Goal: Information Seeking & Learning: Check status

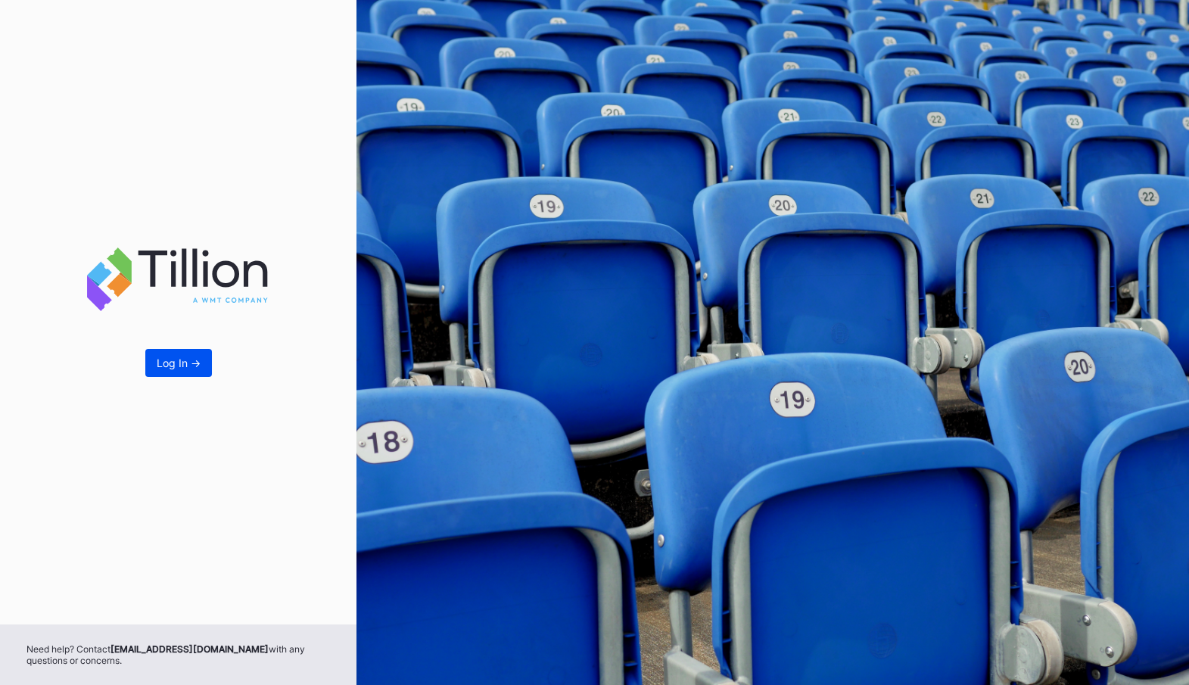
click at [168, 353] on button "Log In ->" at bounding box center [178, 363] width 67 height 28
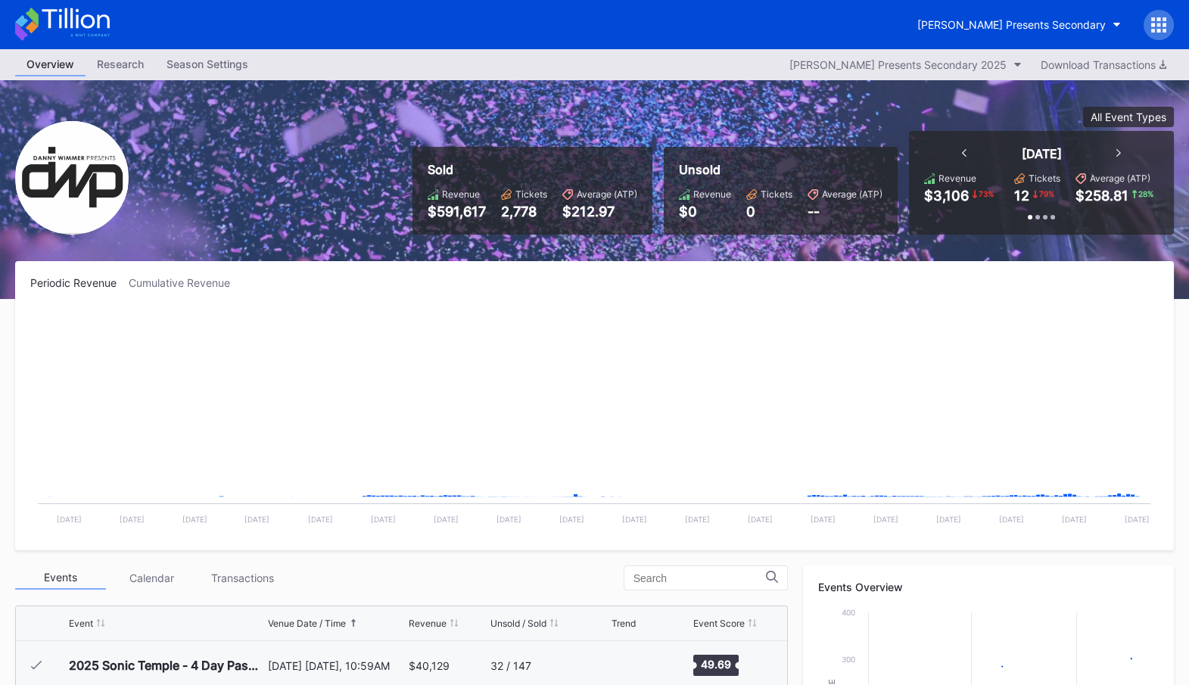
scroll to position [488, 0]
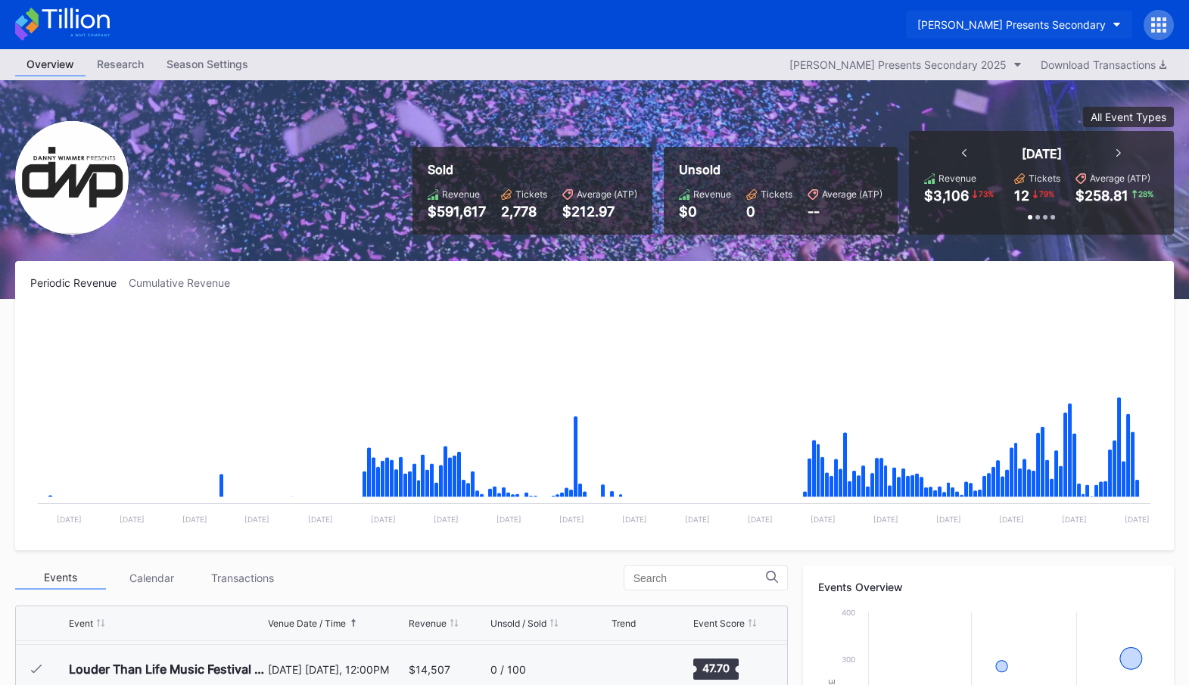
click at [1046, 23] on div "[PERSON_NAME] Presents Secondary" at bounding box center [1011, 24] width 188 height 13
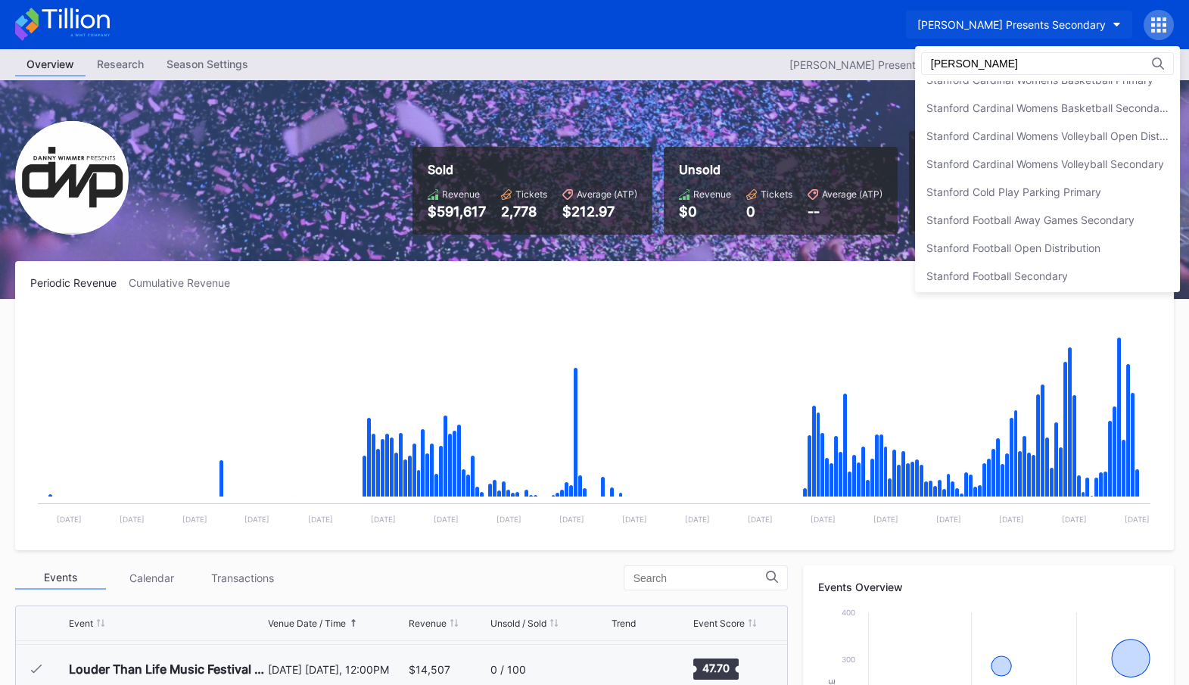
scroll to position [184, 0]
type input "[GEOGRAPHIC_DATA]"
click at [1035, 132] on div "Stanford Cardinal Womens Volleyball Open Distribution" at bounding box center [1047, 135] width 242 height 13
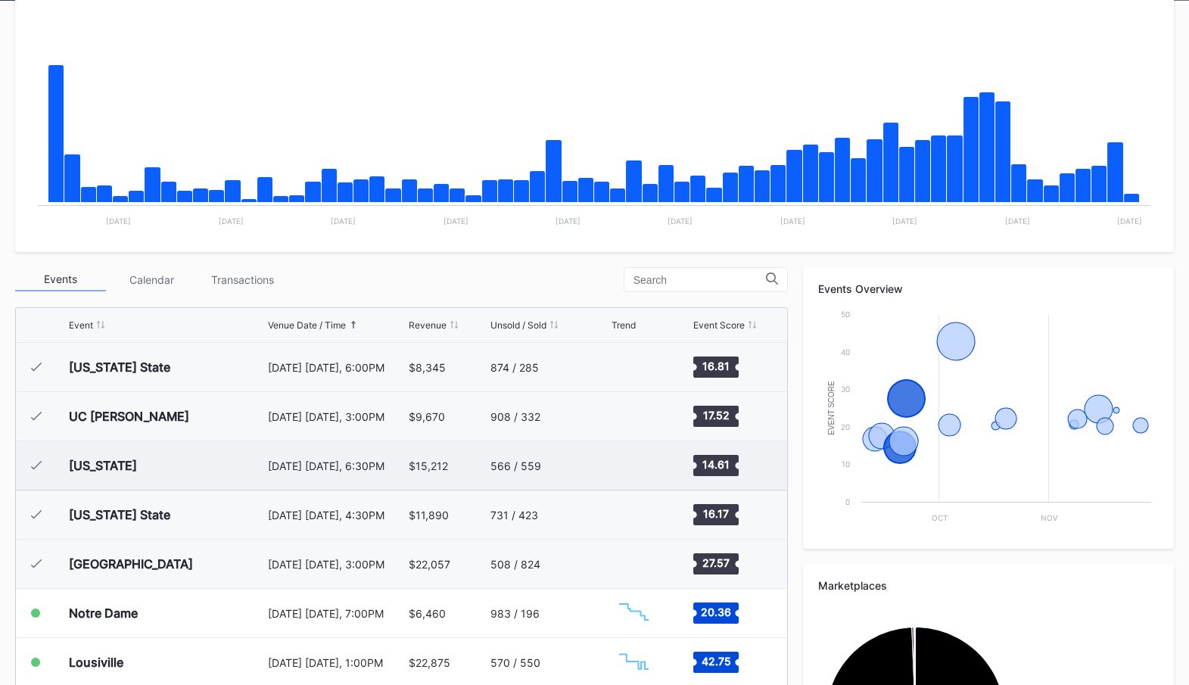
click at [471, 470] on div "$15,212" at bounding box center [448, 465] width 78 height 48
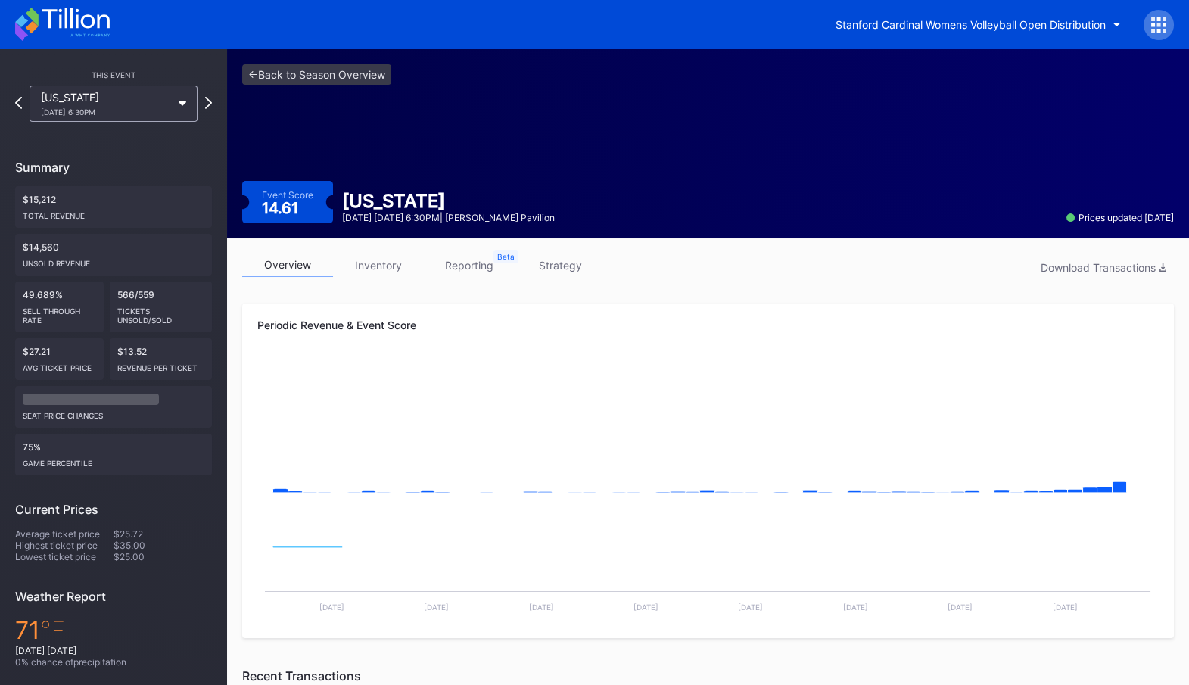
click at [378, 267] on link "inventory" at bounding box center [378, 264] width 91 height 23
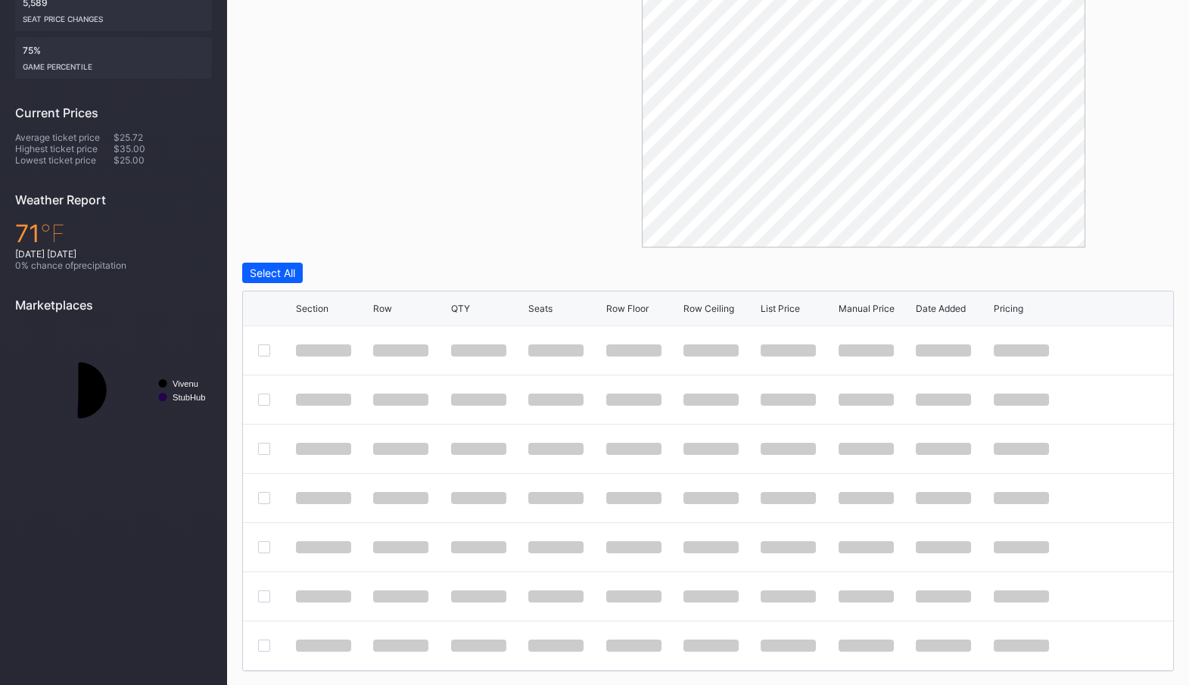
scroll to position [434, 0]
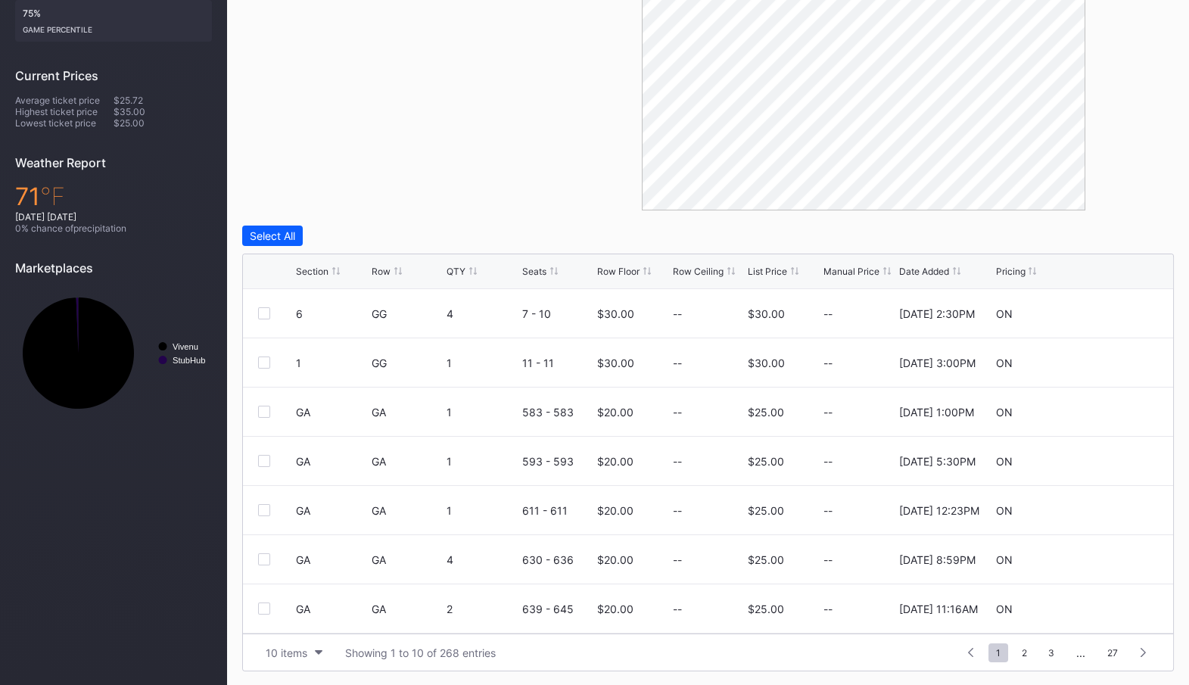
click at [773, 268] on div "List Price" at bounding box center [766, 271] width 39 height 11
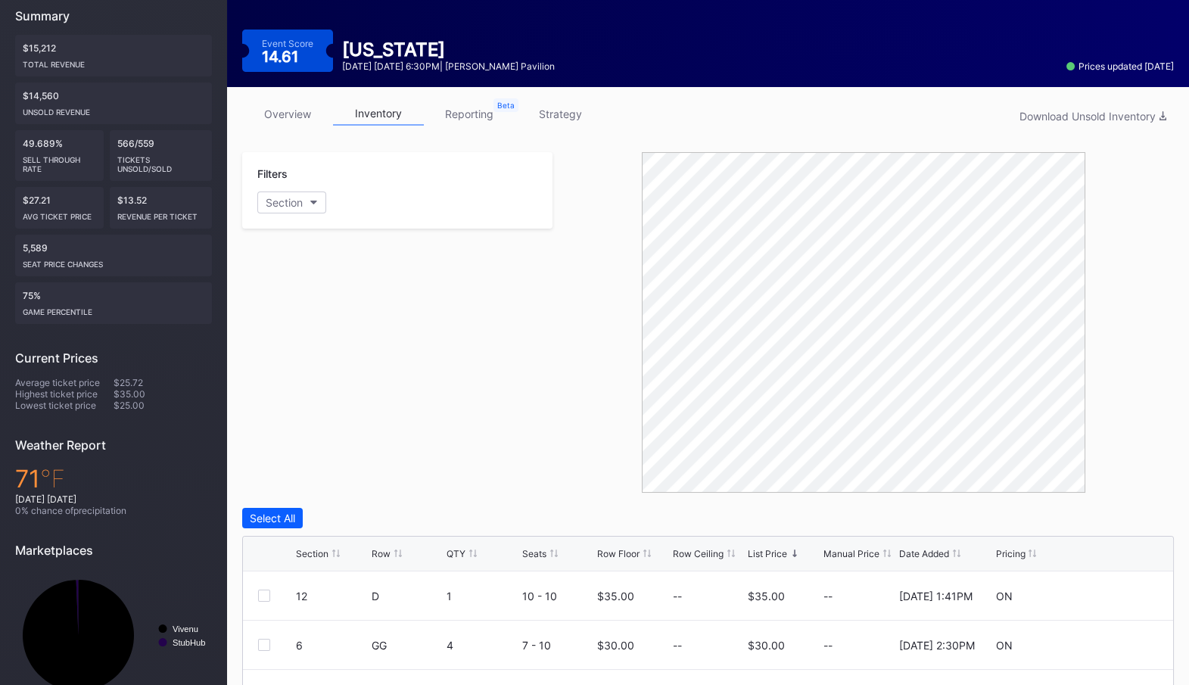
scroll to position [0, 0]
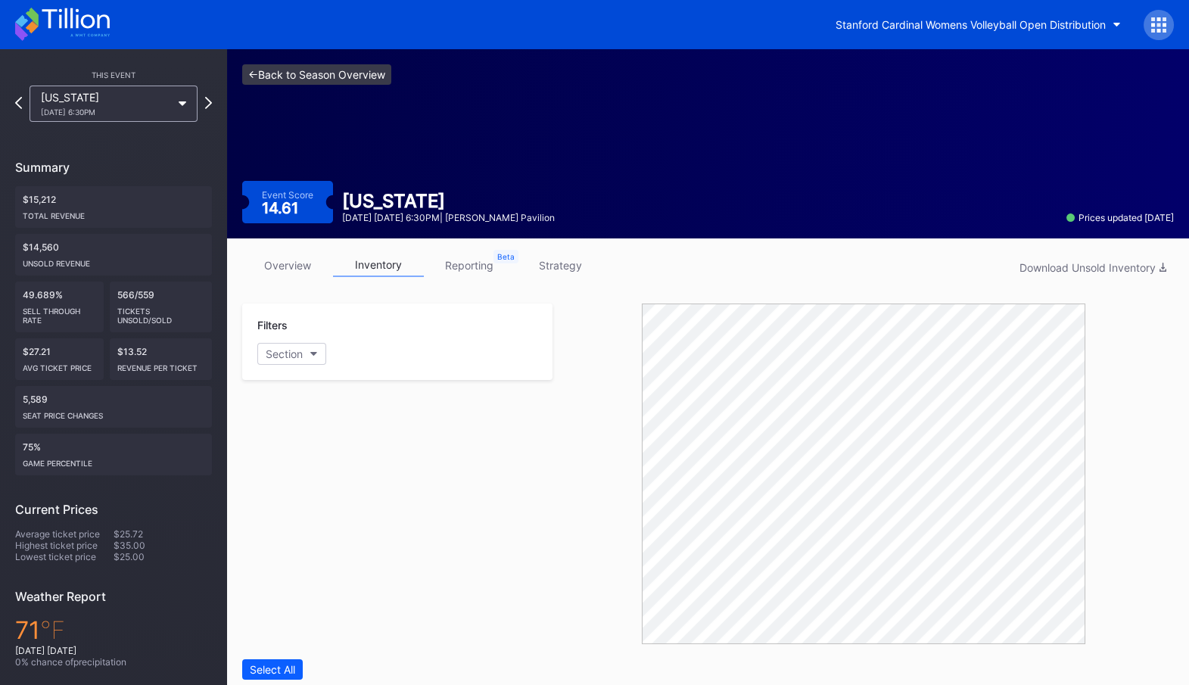
click at [328, 70] on link "<- Back to Season Overview" at bounding box center [316, 74] width 149 height 20
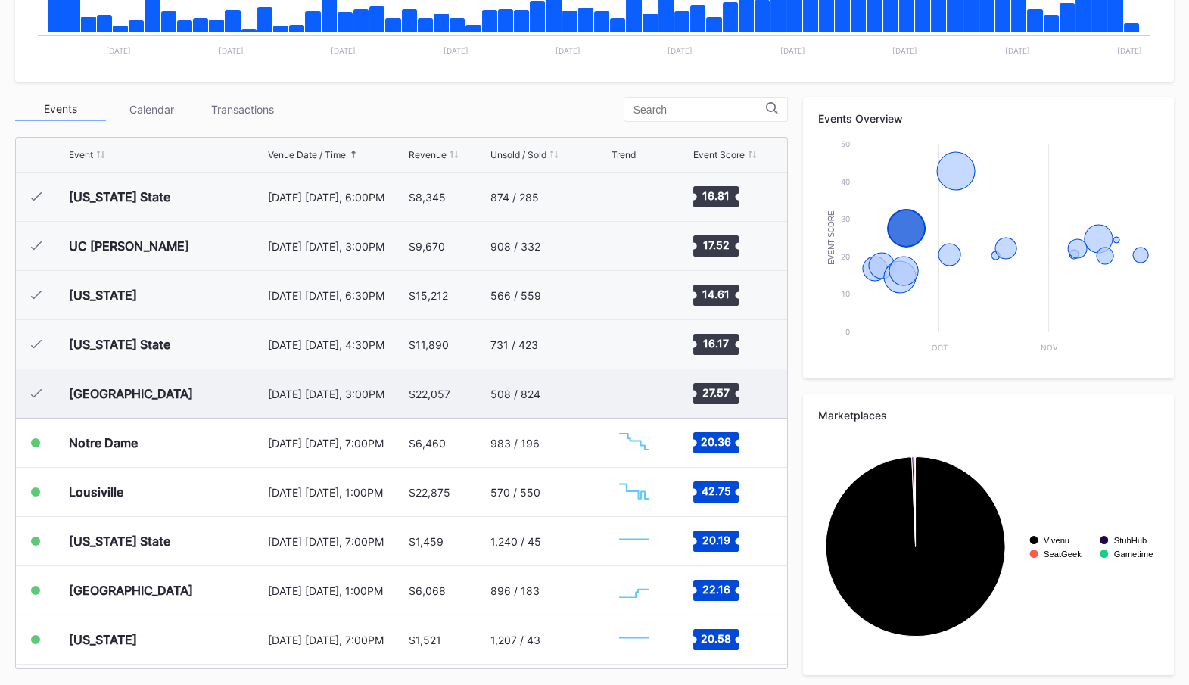
click at [433, 390] on div "$22,057" at bounding box center [430, 393] width 42 height 13
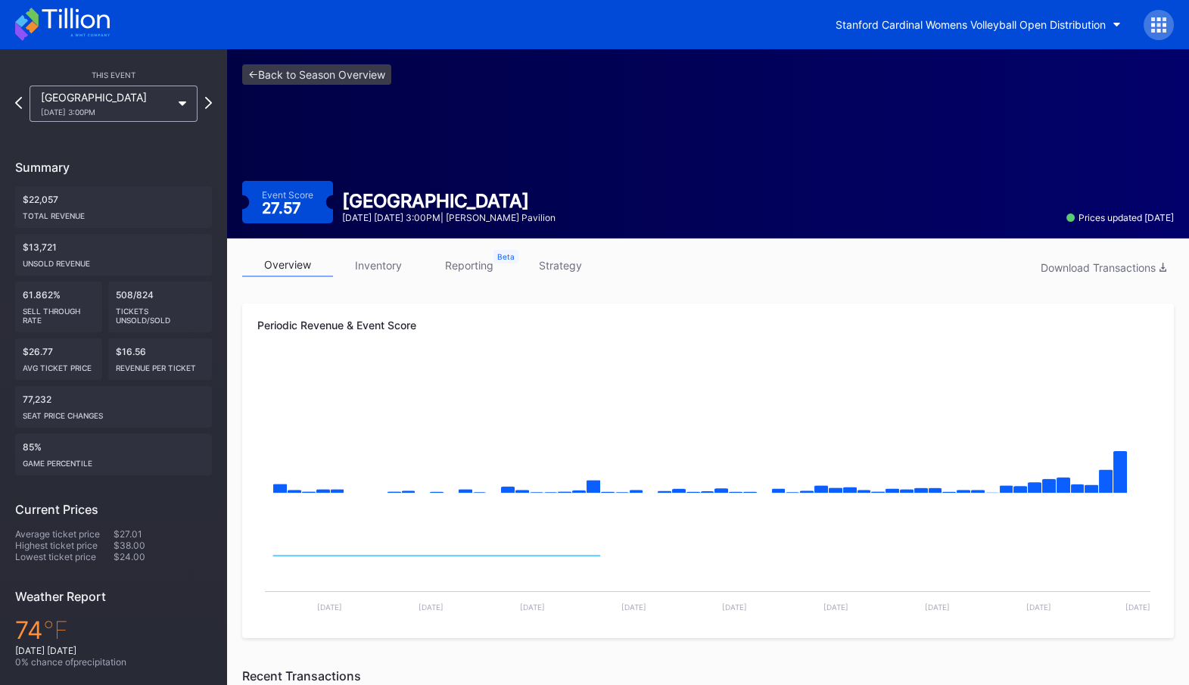
click at [392, 263] on link "inventory" at bounding box center [378, 264] width 91 height 23
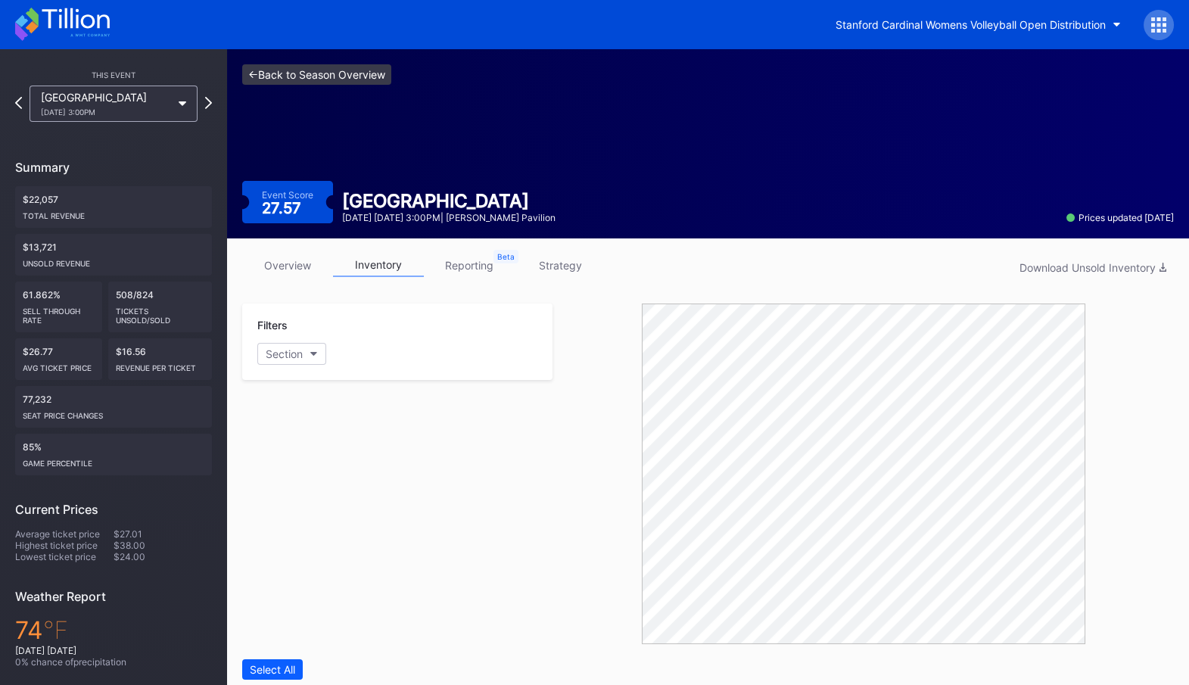
click at [309, 72] on link "<- Back to Season Overview" at bounding box center [316, 74] width 149 height 20
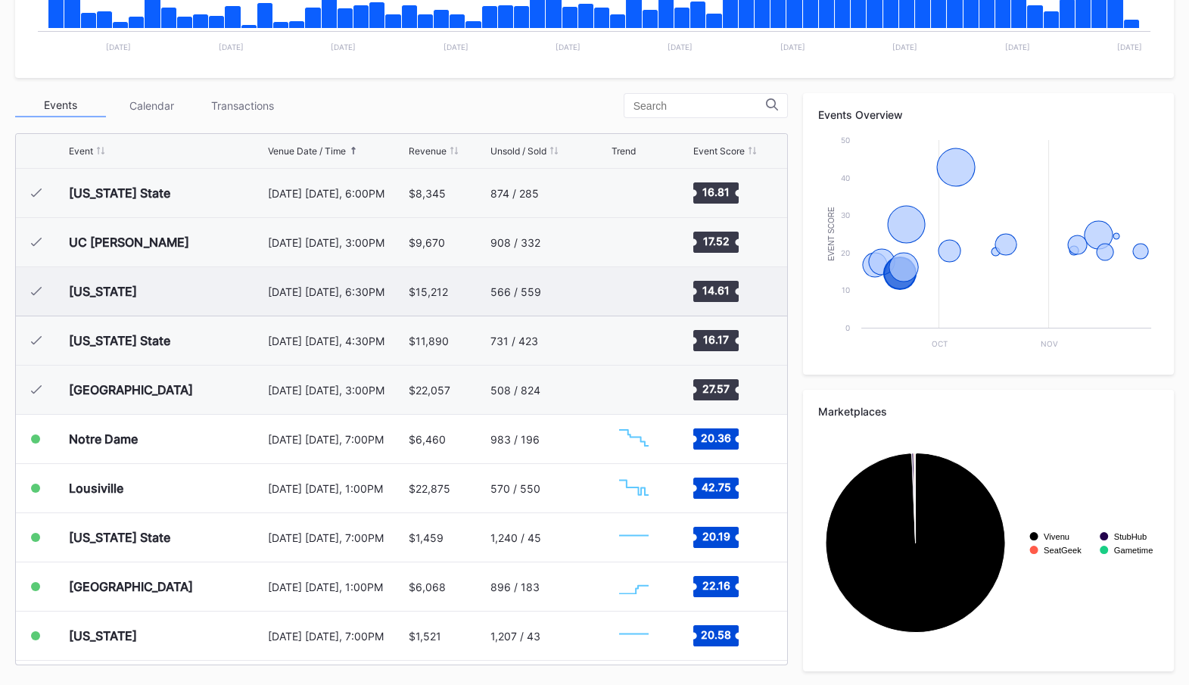
click at [455, 278] on div "$15,212" at bounding box center [448, 291] width 78 height 48
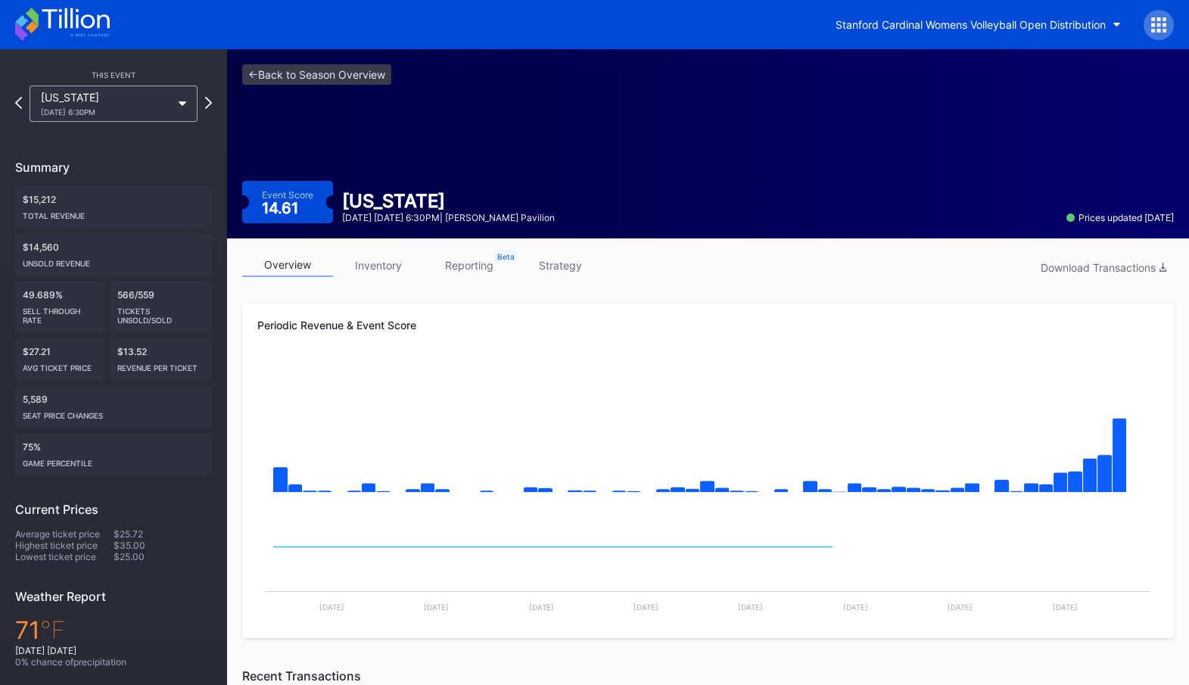
click at [384, 265] on link "inventory" at bounding box center [378, 264] width 91 height 23
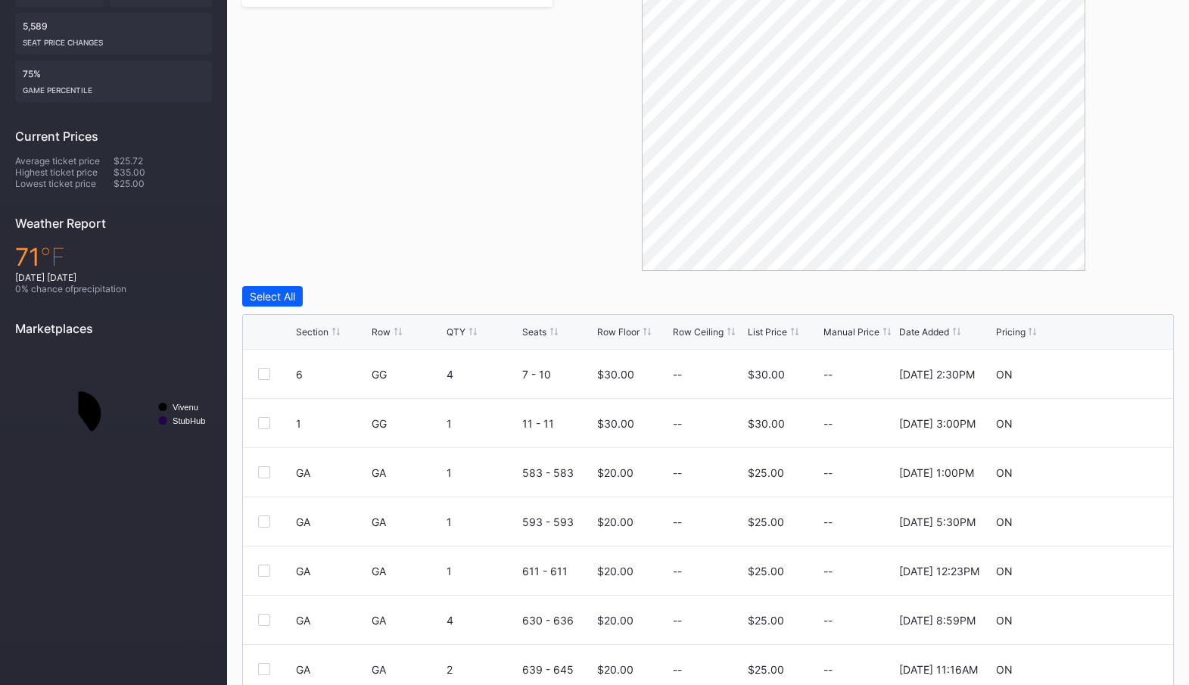
scroll to position [434, 0]
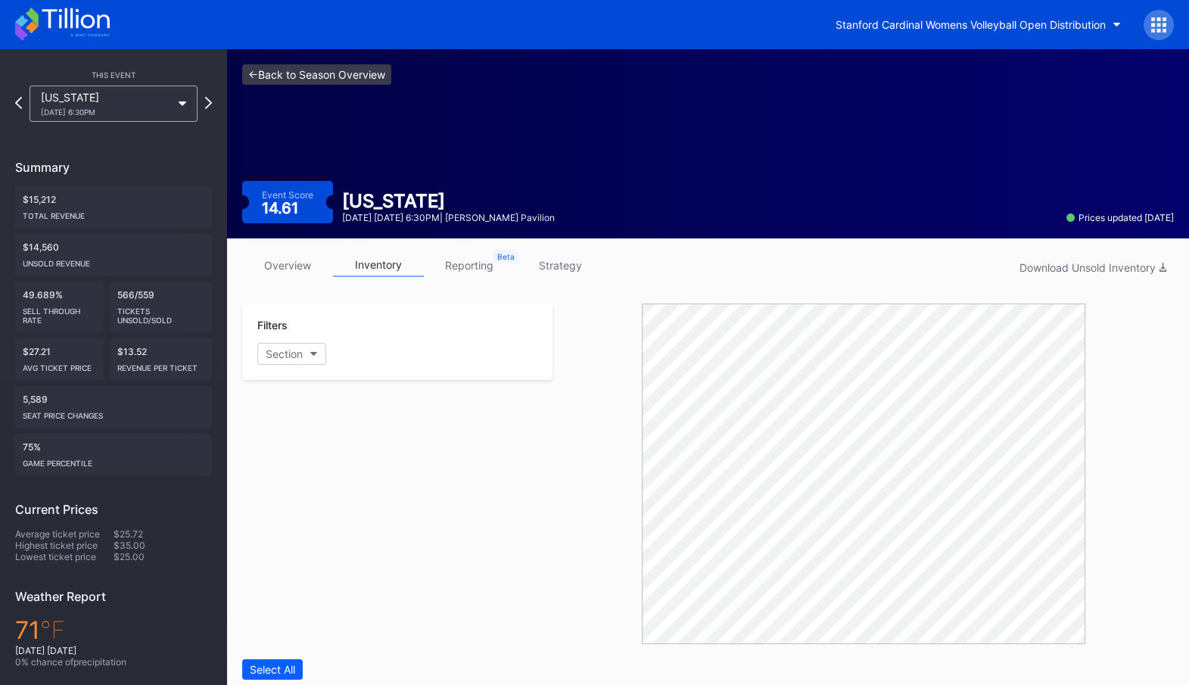
click at [325, 79] on link "<- Back to Season Overview" at bounding box center [316, 74] width 149 height 20
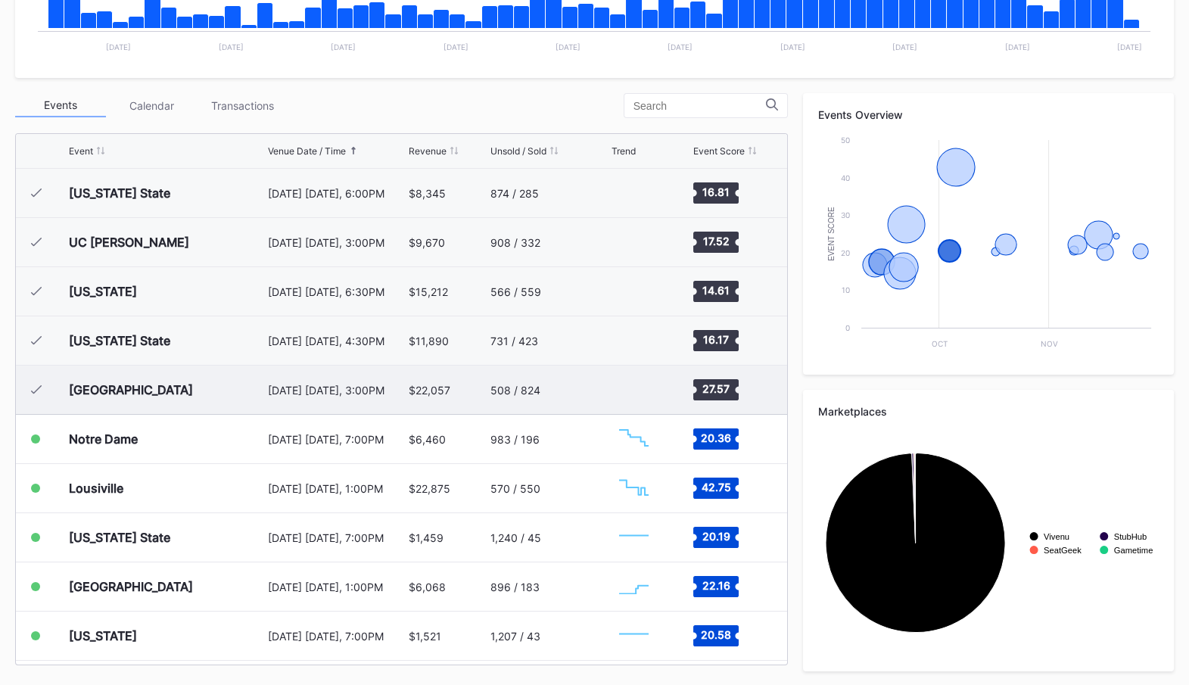
click at [401, 391] on div "[DATE] [DATE], 3:00PM" at bounding box center [336, 390] width 137 height 13
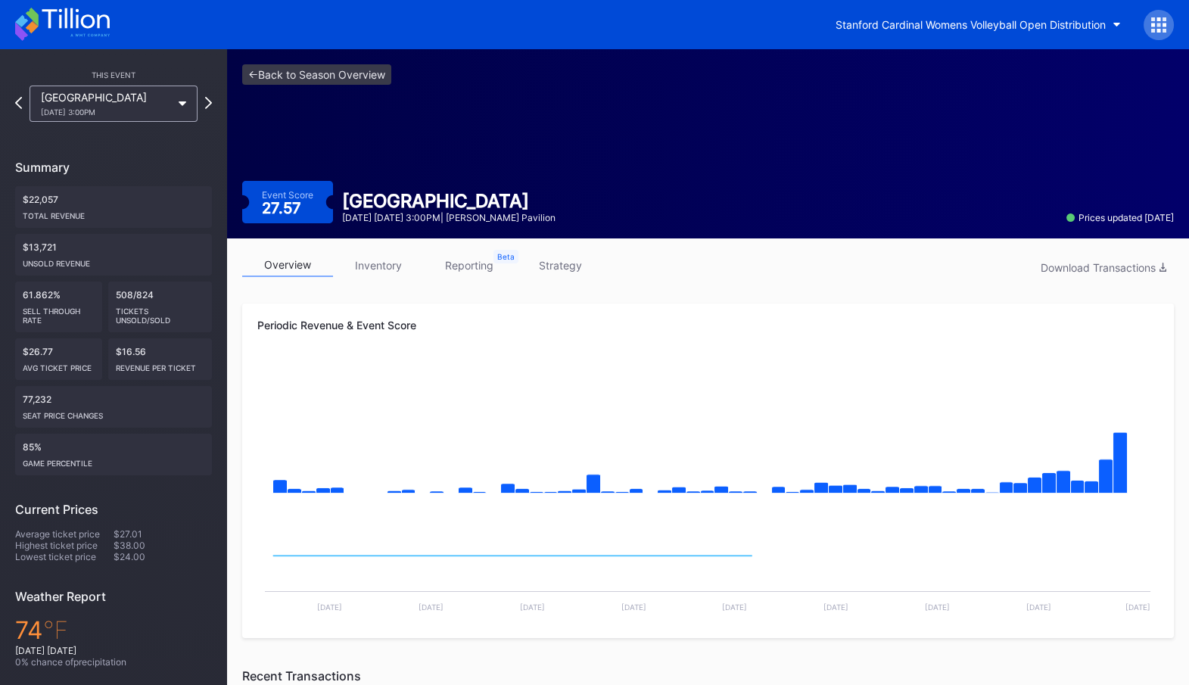
click at [371, 267] on link "inventory" at bounding box center [378, 264] width 91 height 23
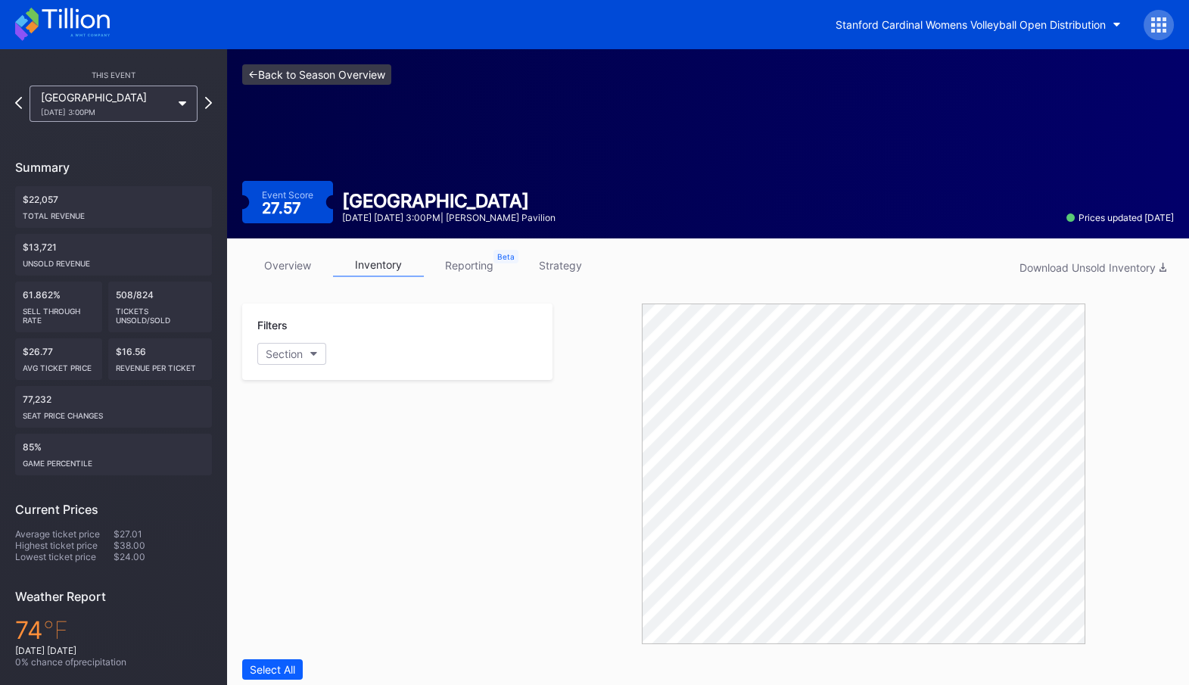
click at [363, 65] on link "<- Back to Season Overview" at bounding box center [316, 74] width 149 height 20
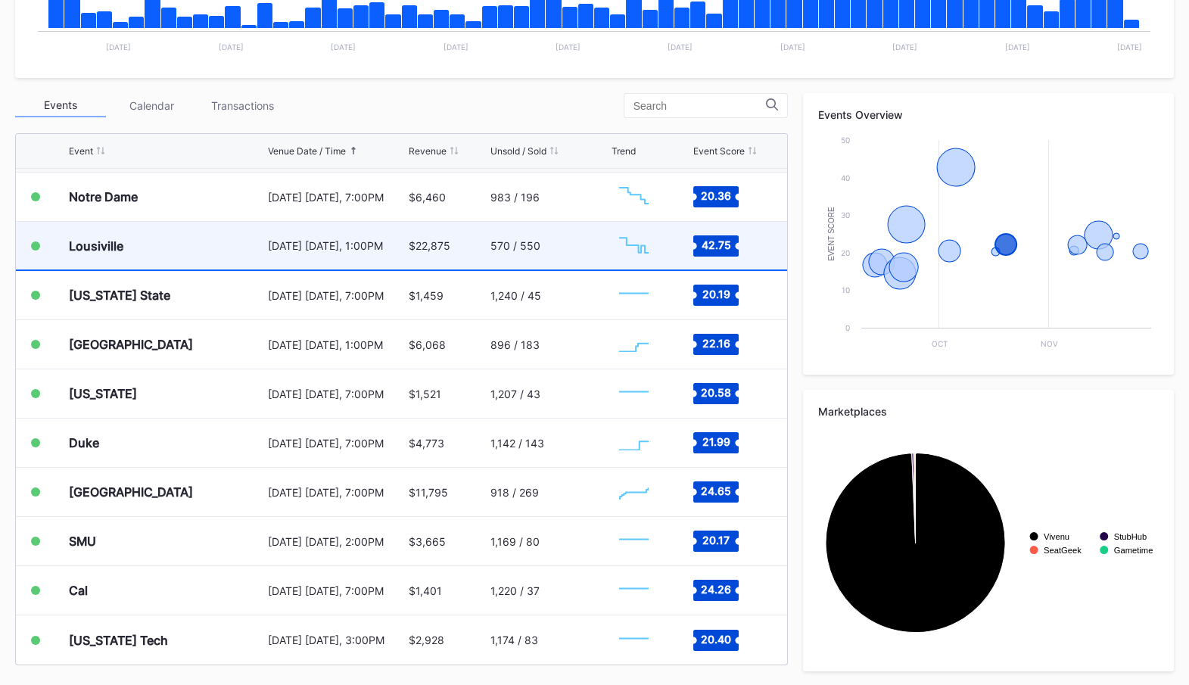
click at [464, 254] on div "$22,875" at bounding box center [448, 246] width 78 height 48
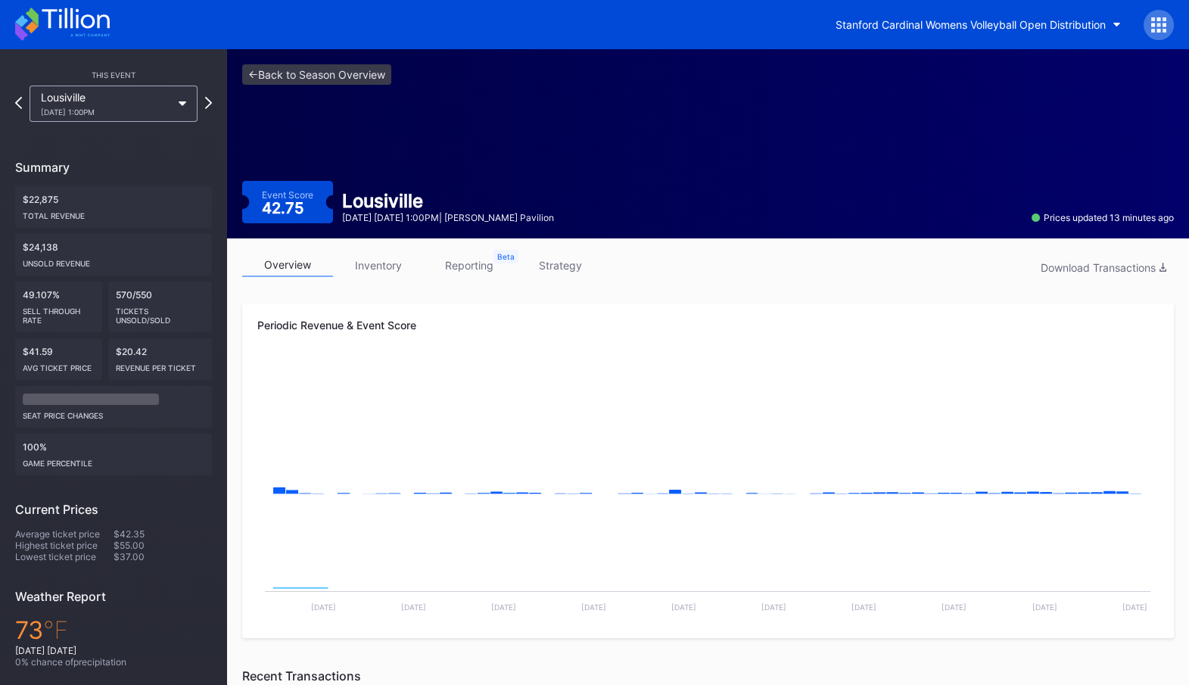
click at [392, 263] on link "inventory" at bounding box center [378, 264] width 91 height 23
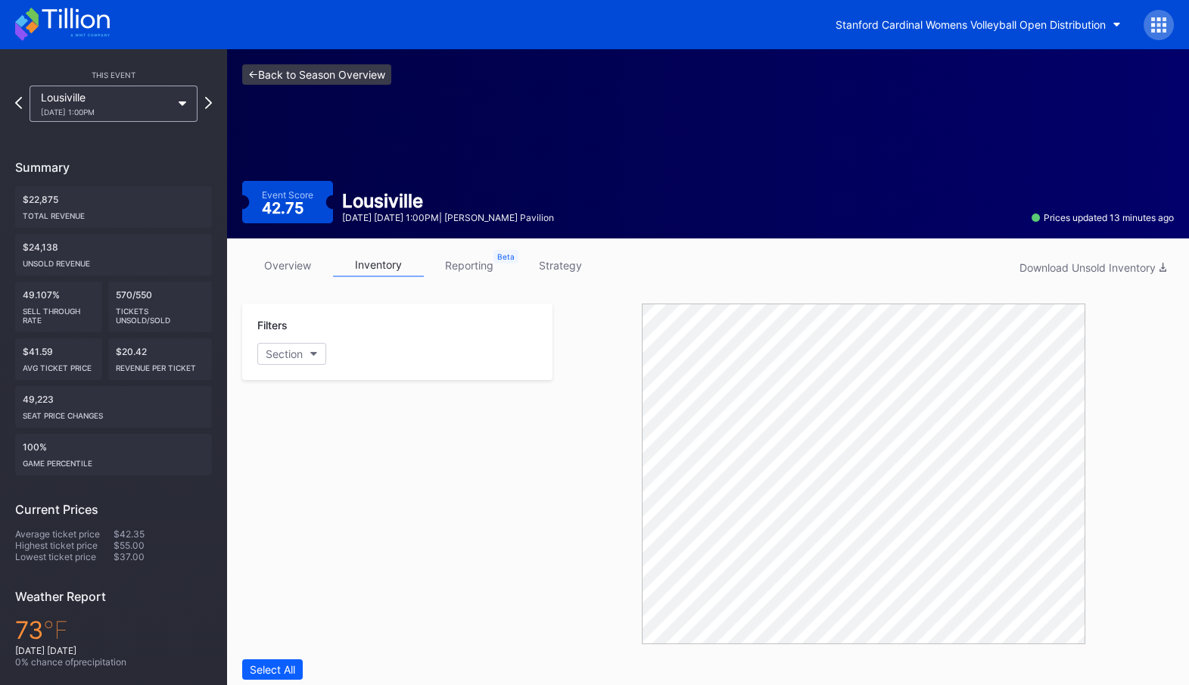
click at [348, 67] on link "<- Back to Season Overview" at bounding box center [316, 74] width 149 height 20
